Goal: Find specific page/section: Find specific page/section

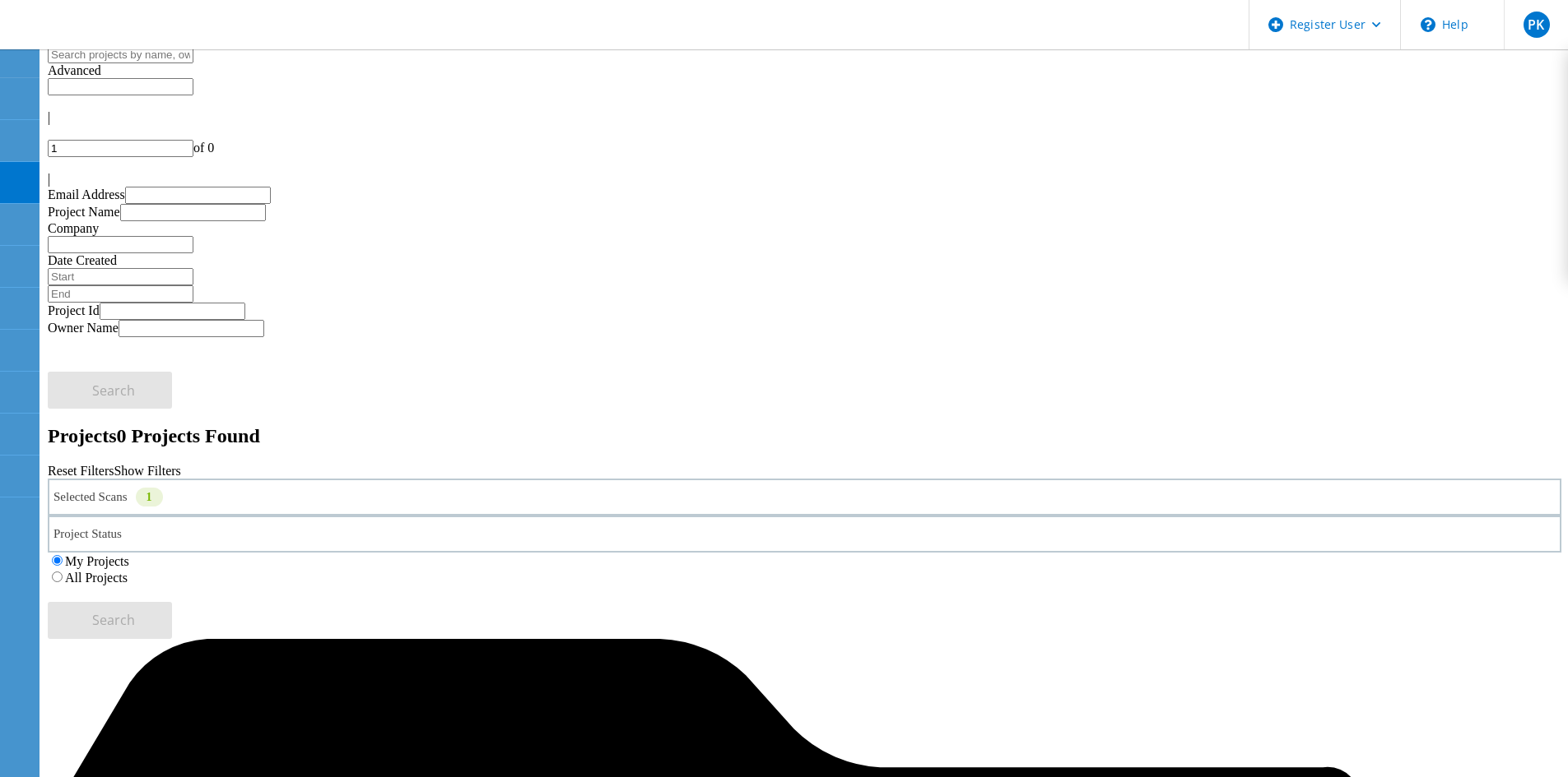
click at [17, 10] on use at bounding box center [17, 10] width 0 height 0
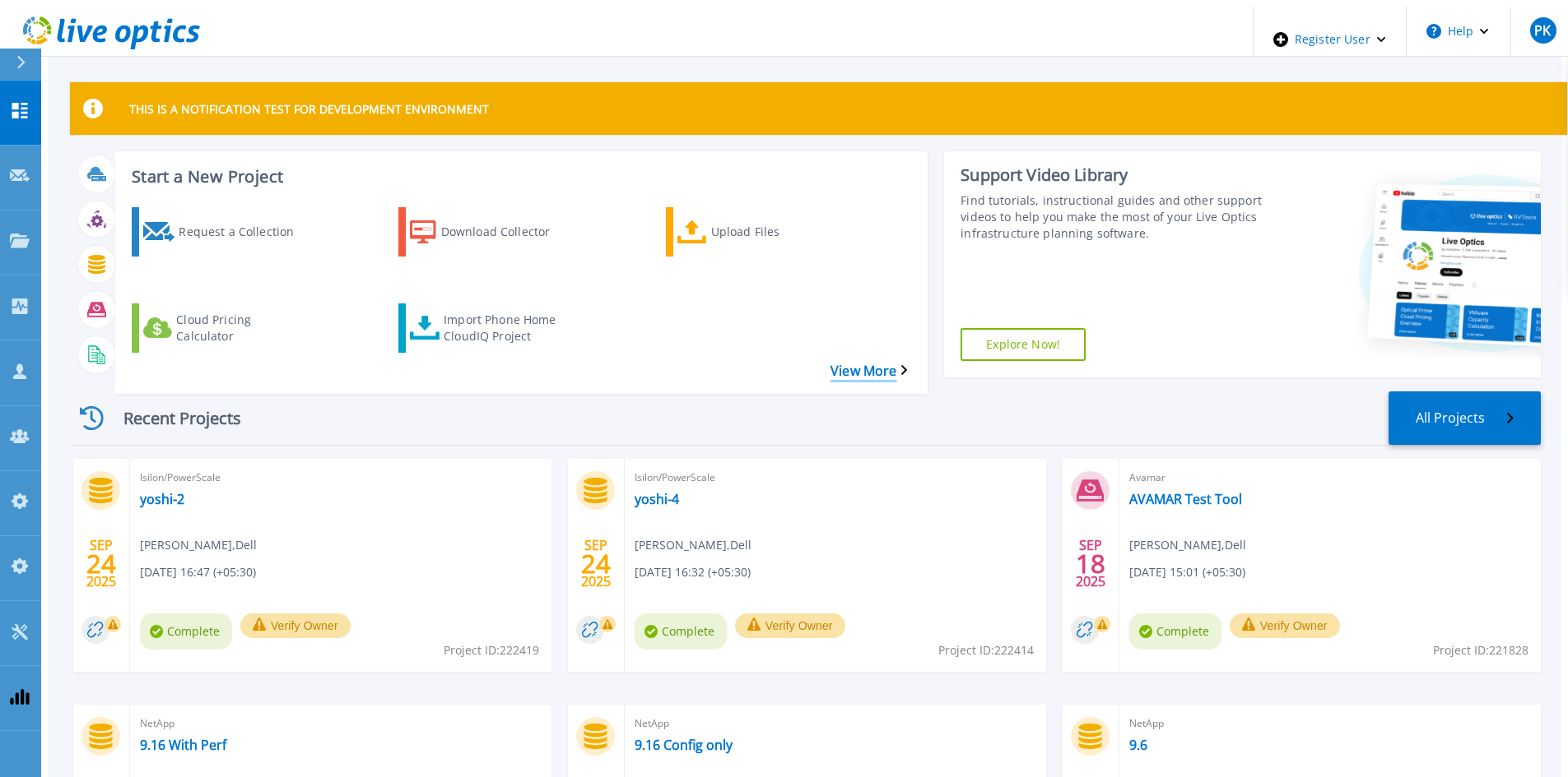
click at [895, 363] on link "View More" at bounding box center [869, 371] width 76 height 16
click at [521, 307] on div "Import Phone Home CloudIQ Project" at bounding box center [509, 328] width 131 height 41
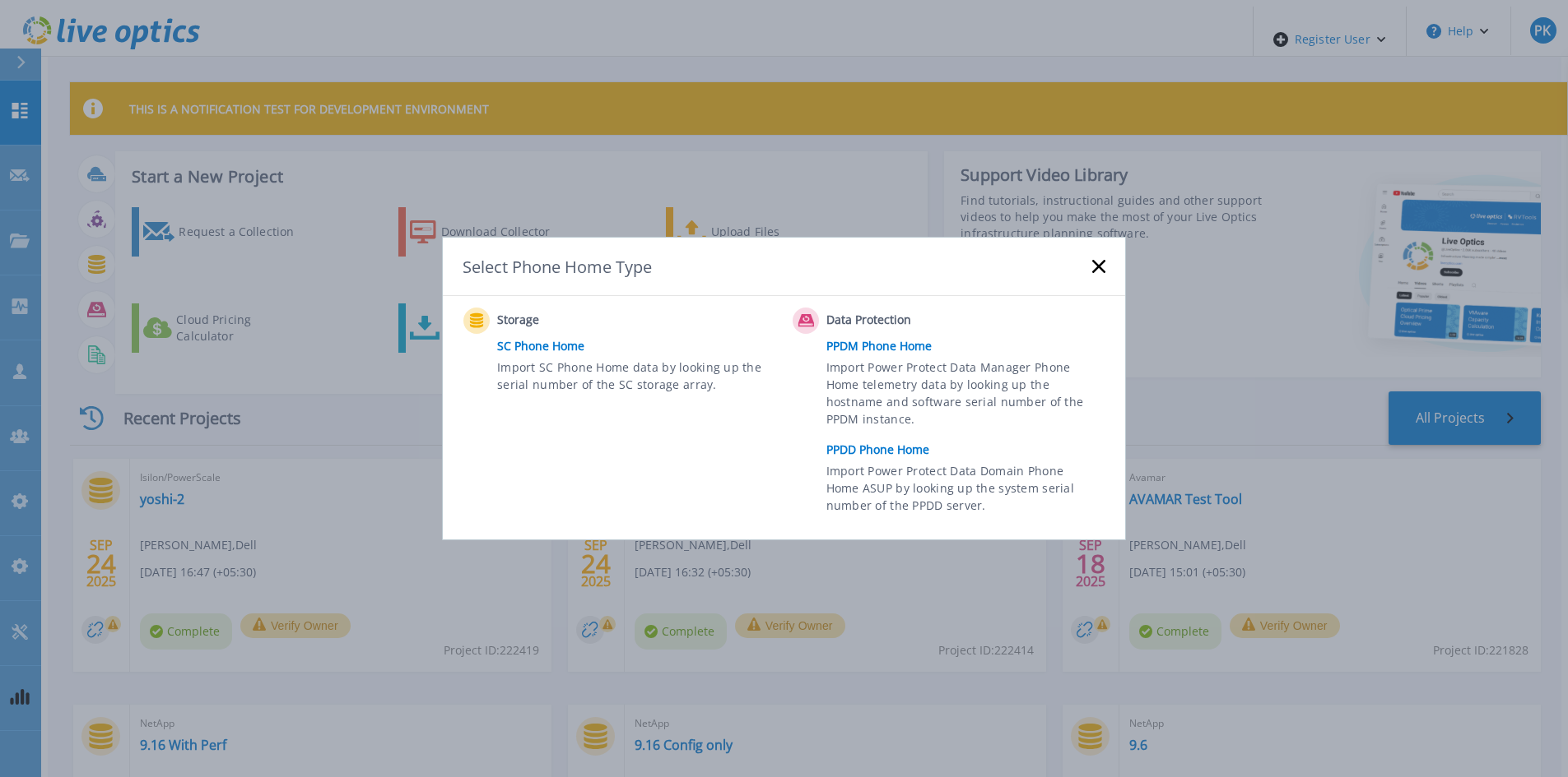
click at [1100, 262] on icon at bounding box center [1098, 266] width 13 height 13
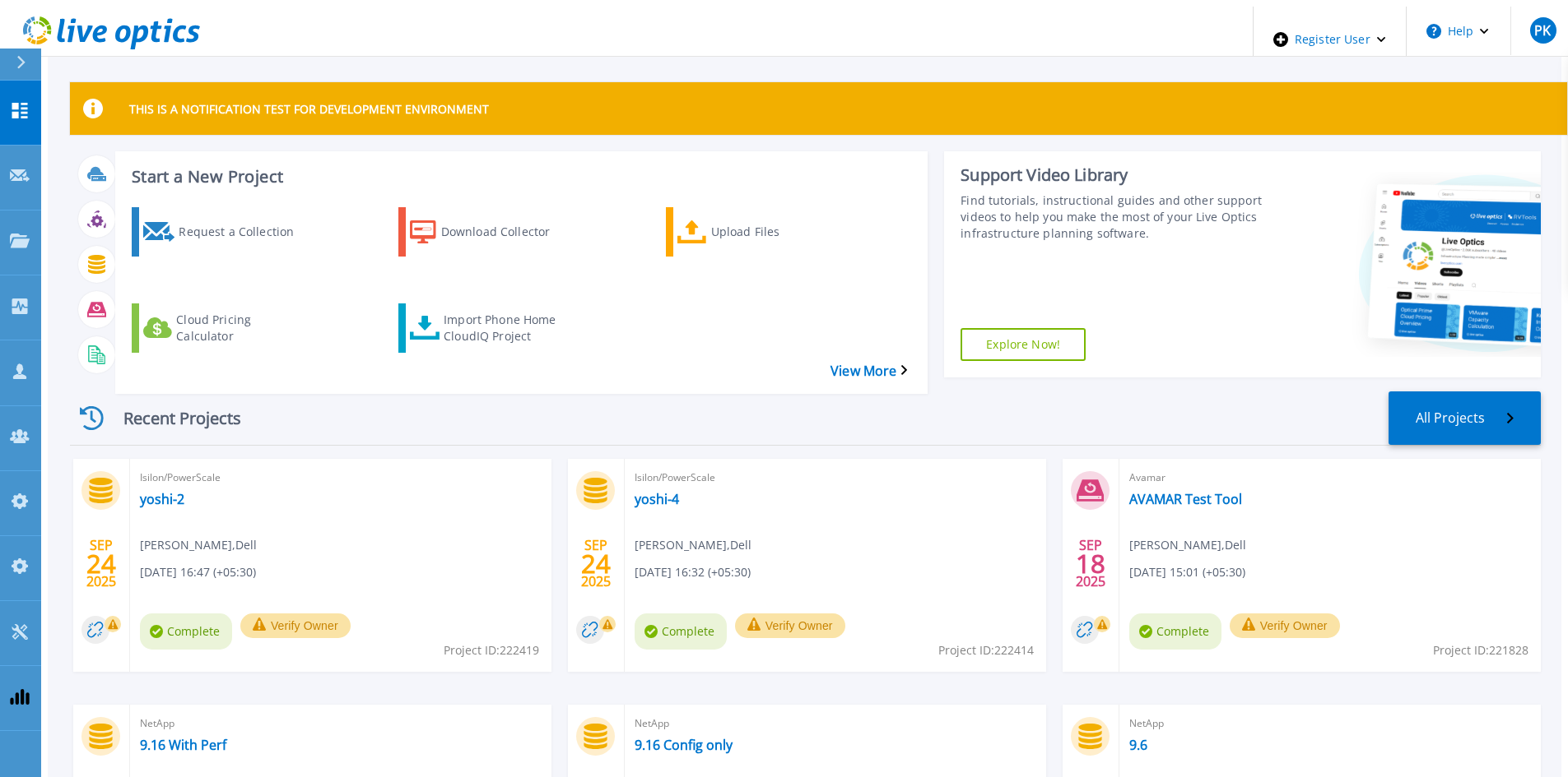
click at [23, 53] on div at bounding box center [28, 64] width 27 height 31
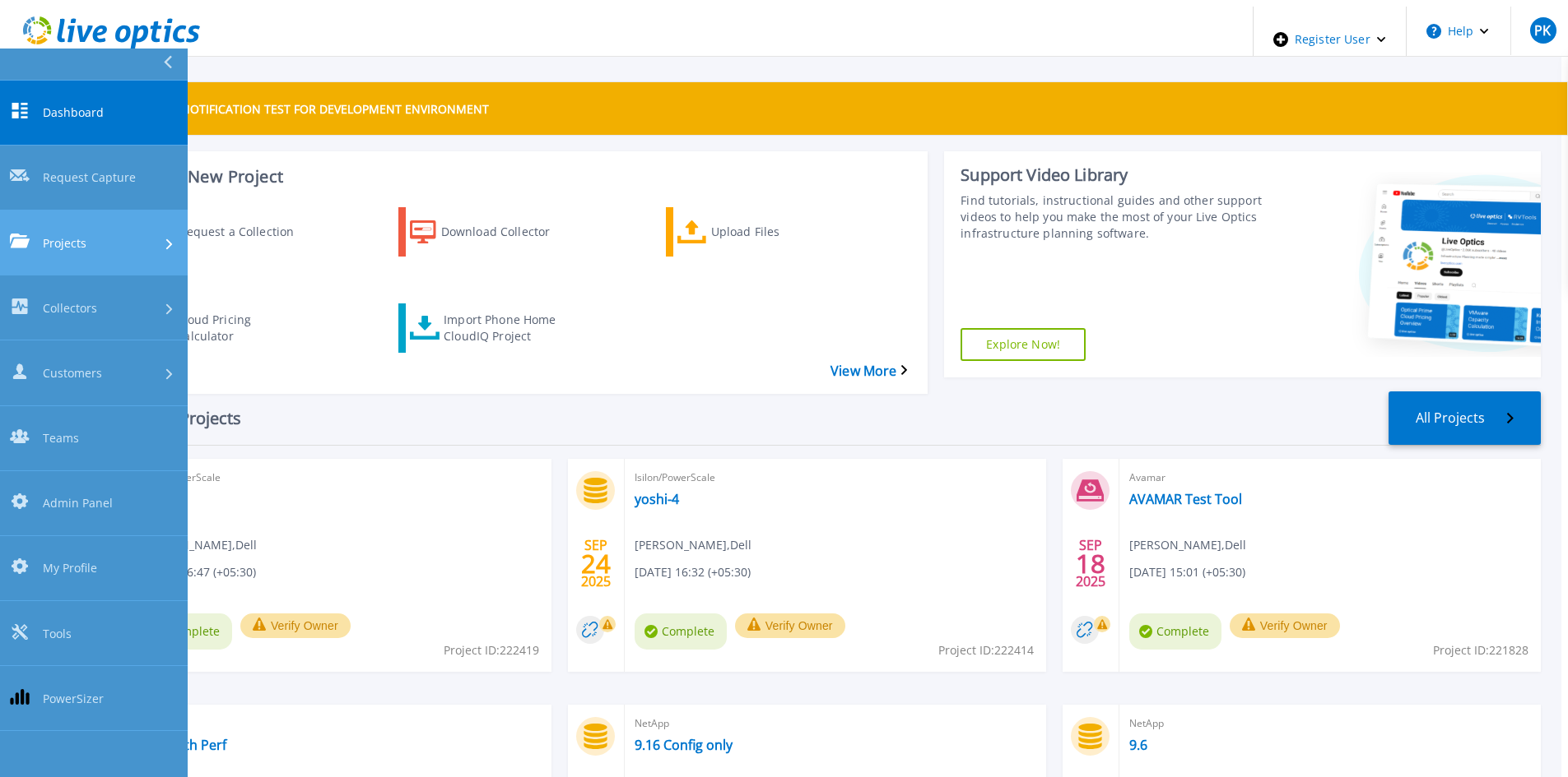
click at [151, 234] on div "Projects" at bounding box center [93, 242] width 168 height 17
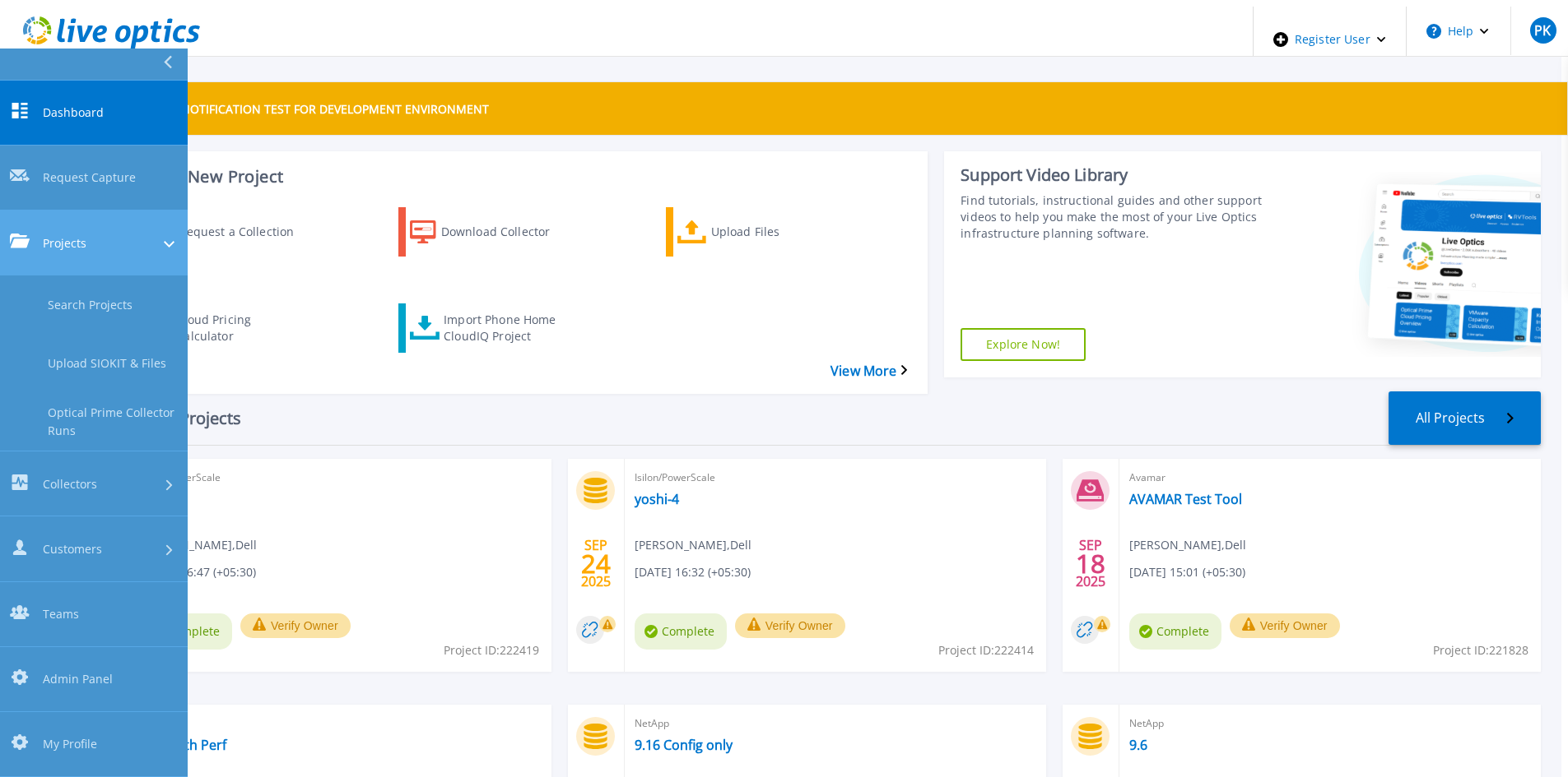
click at [151, 234] on div "Projects" at bounding box center [93, 242] width 168 height 17
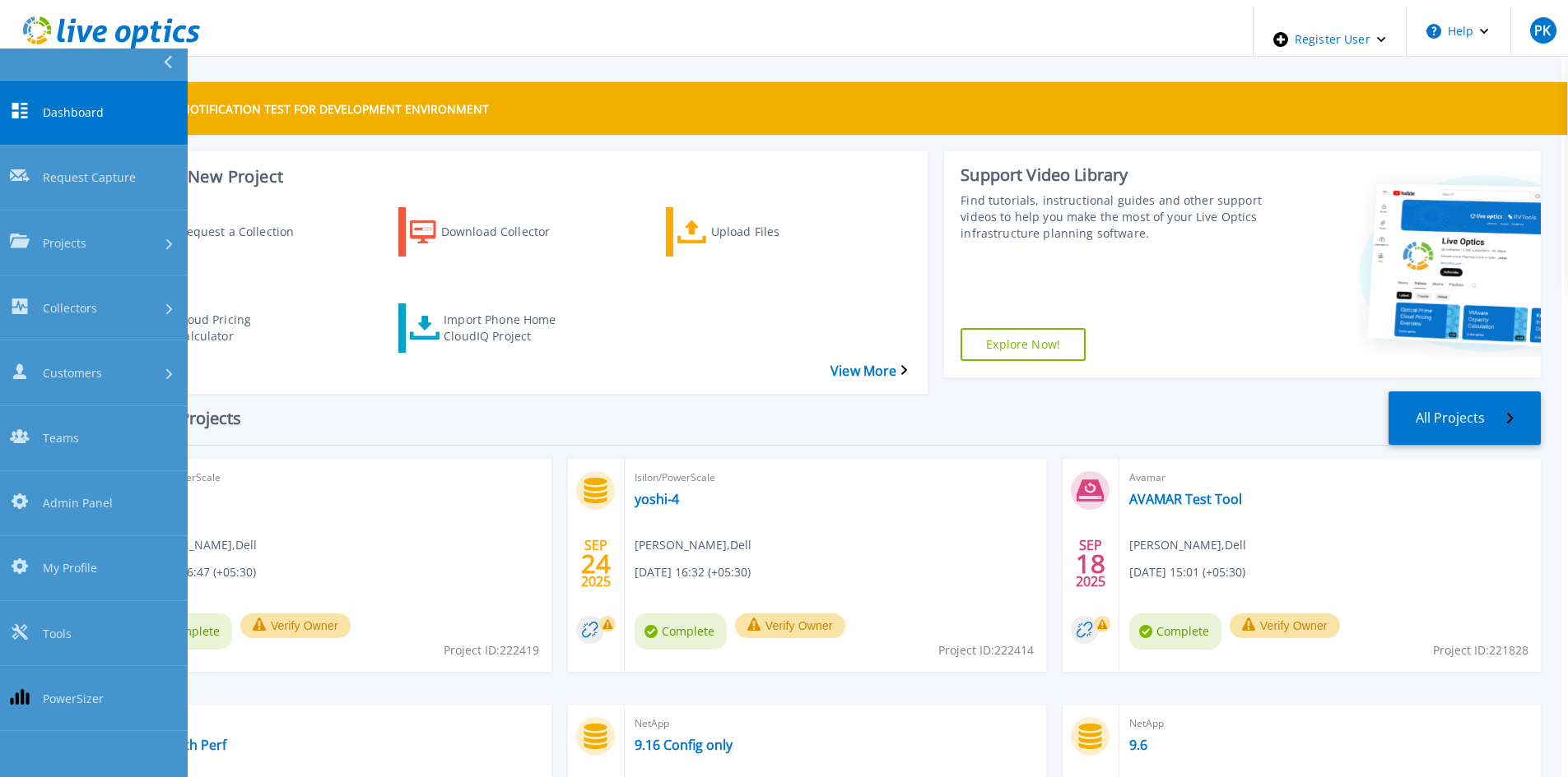
click at [350, 378] on div "Recent Projects All Projects SEP 24 2025 Isilon/PowerScale yoshi-2 Prabal Khaja…" at bounding box center [805, 671] width 1470 height 586
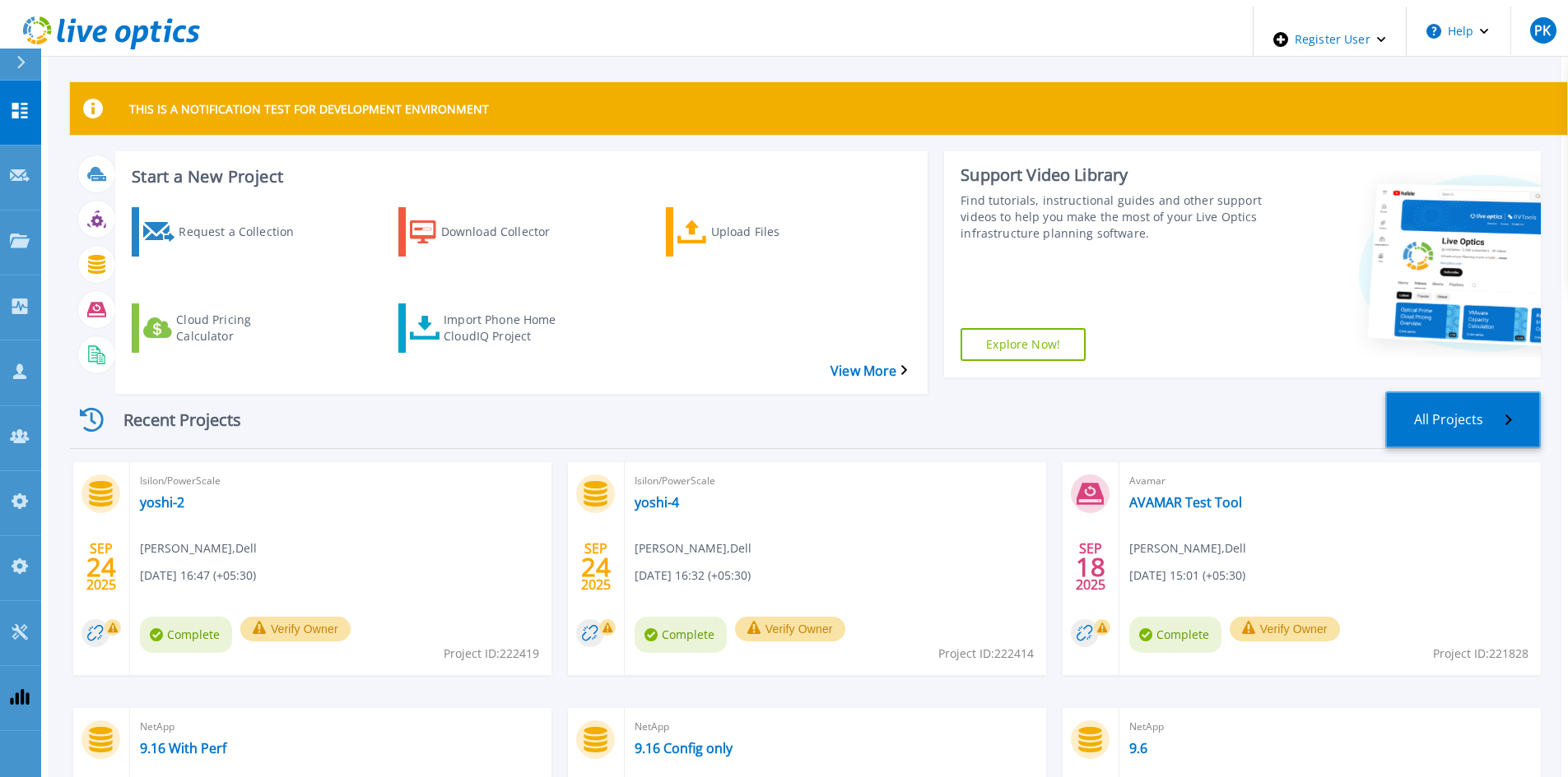
click at [1482, 404] on link "All Projects" at bounding box center [1462, 420] width 155 height 57
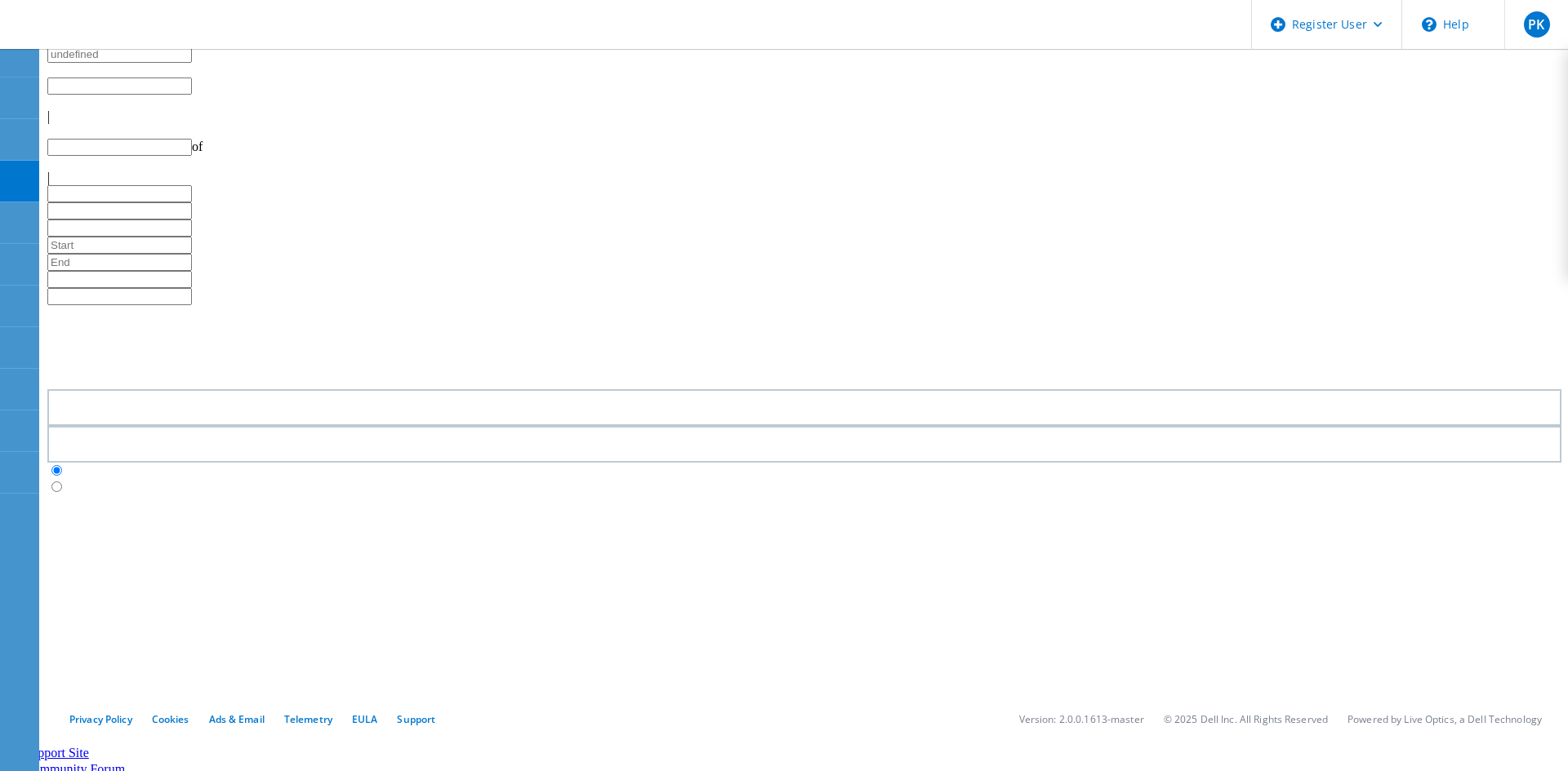
type input "1"
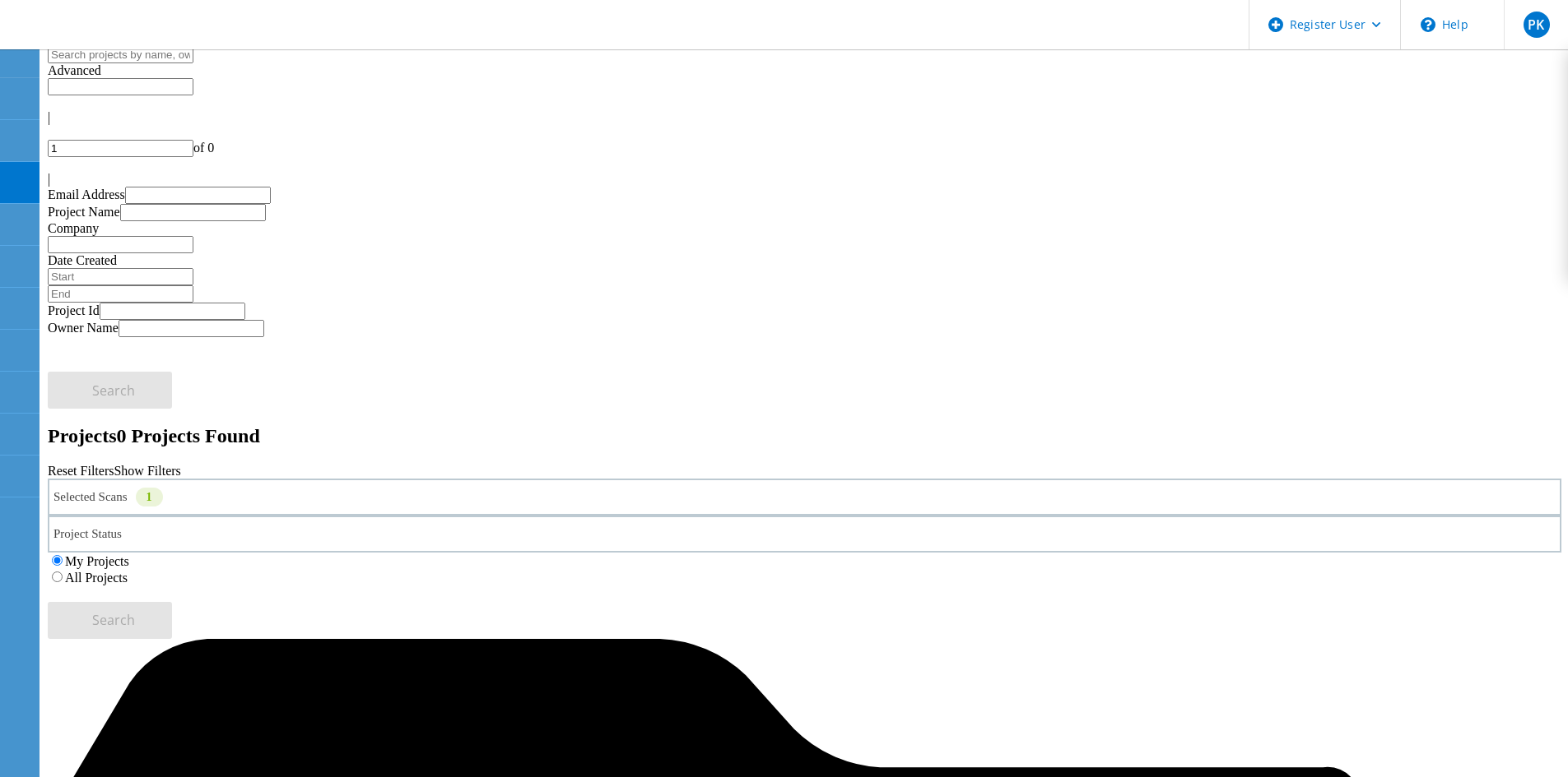
click at [287, 479] on div "Selected Scans 1" at bounding box center [805, 497] width 1514 height 37
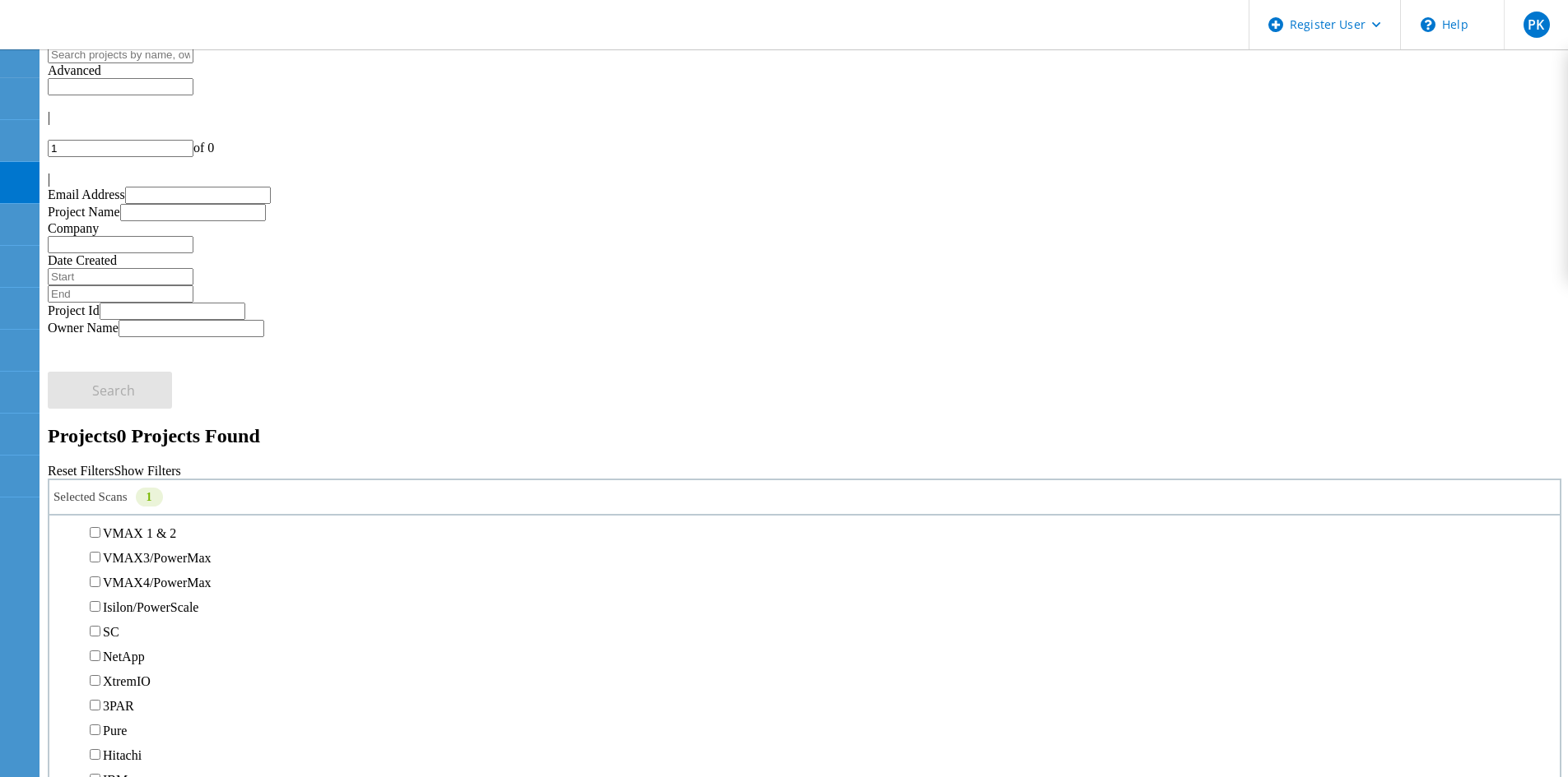
scroll to position [411, 0]
drag, startPoint x: 281, startPoint y: 559, endPoint x: 0, endPoint y: 514, distance: 284.6
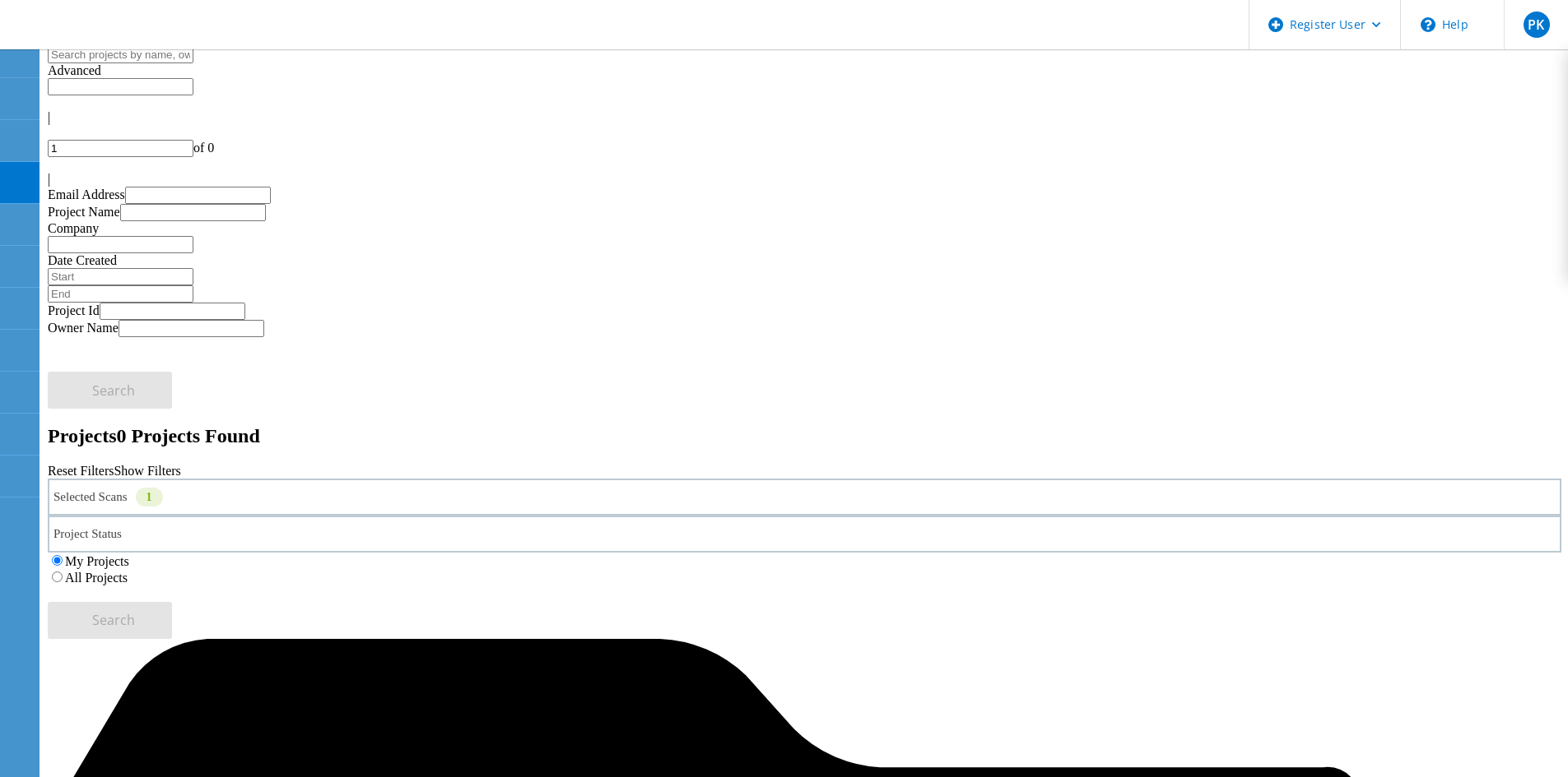
click at [27, 57] on icon at bounding box center [20, 63] width 12 height 15
